Goal: Transaction & Acquisition: Purchase product/service

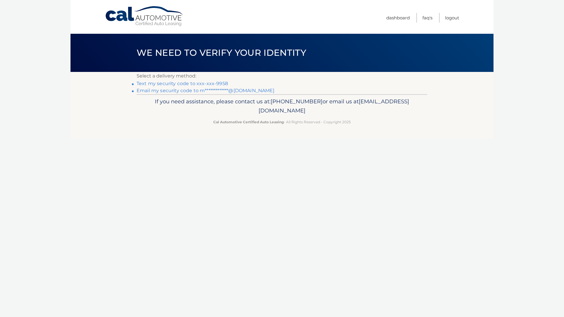
click at [213, 85] on link "Text my security code to xxx-xxx-9958" at bounding box center [182, 84] width 91 height 6
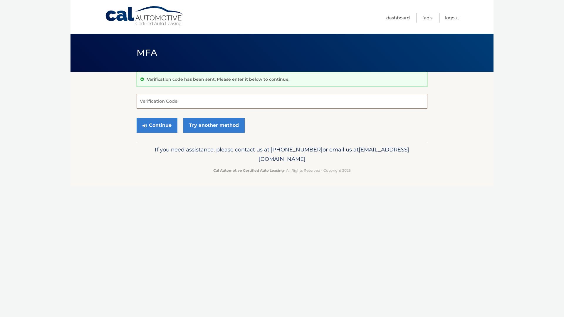
click at [155, 102] on input "Verification Code" at bounding box center [282, 101] width 291 height 15
type input "337373"
click at [156, 128] on button "Continue" at bounding box center [157, 125] width 41 height 15
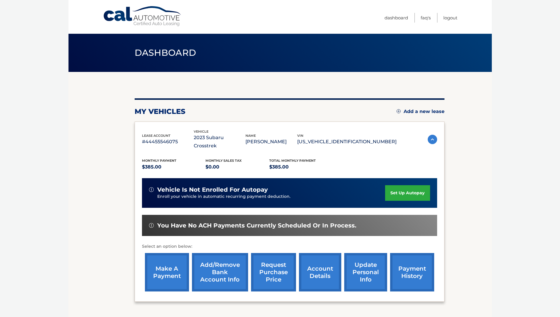
click at [161, 265] on link "make a payment" at bounding box center [167, 272] width 44 height 39
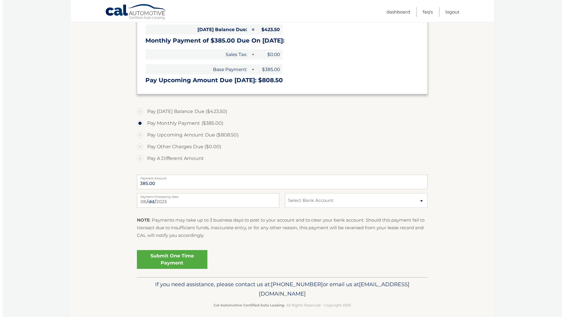
scroll to position [142, 0]
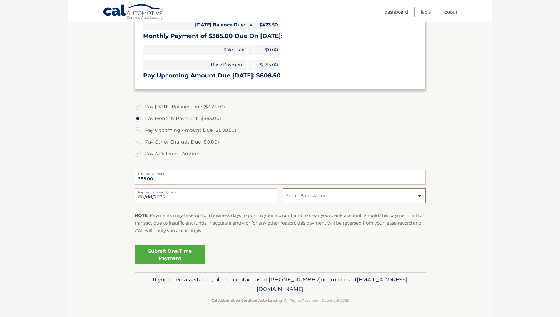
click at [417, 198] on select "Select Bank Account Checking BANK OF AMERICA N.A. *****3173 Checking JPMORGAN C…" at bounding box center [354, 196] width 143 height 15
select select "ZDUxN2RjNTItOTVhZi00MzBlLTg5NTEtNmZmMjA4ZDhmNzQy"
click at [283, 189] on select "Select Bank Account Checking BANK OF AMERICA N.A. *****3173 Checking JPMORGAN C…" at bounding box center [354, 196] width 143 height 15
click at [180, 262] on link "Submit One Time Payment" at bounding box center [170, 255] width 71 height 19
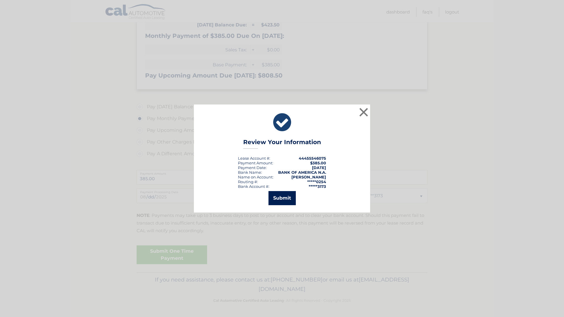
click at [289, 197] on button "Submit" at bounding box center [282, 198] width 27 height 14
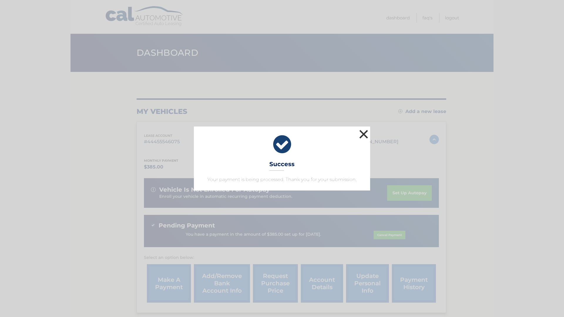
click at [359, 136] on button "×" at bounding box center [364, 134] width 12 height 12
